Goal: Task Accomplishment & Management: Complete application form

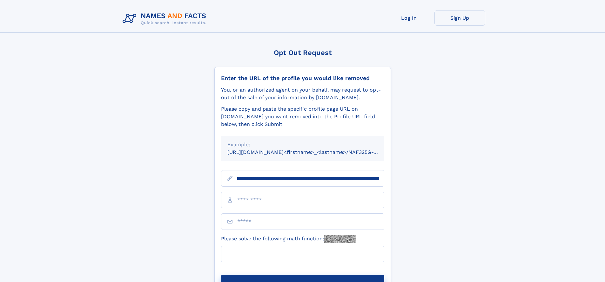
scroll to position [0, 67]
type input "**********"
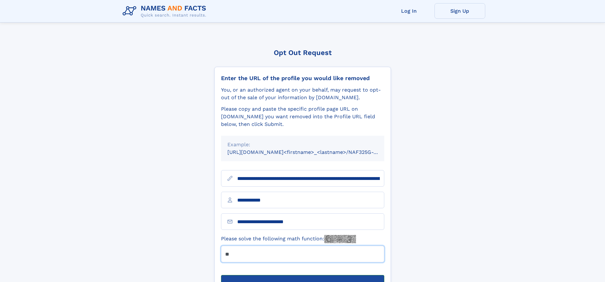
type input "**"
click at [302, 275] on button "Submit Opt Out Request" at bounding box center [302, 285] width 163 height 20
